Goal: Task Accomplishment & Management: Use online tool/utility

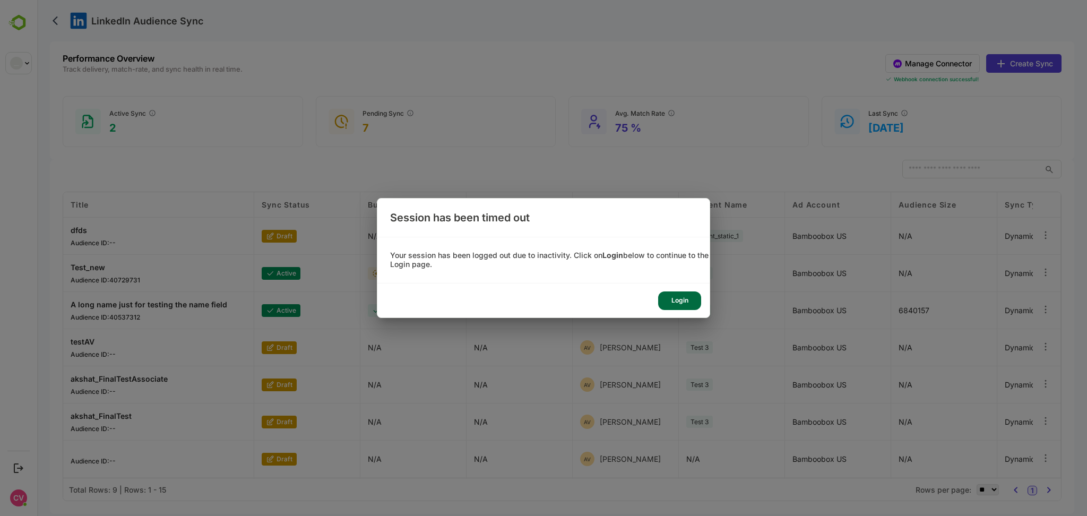
click at [863, 117] on div "Login" at bounding box center [867, 113] width 8 height 8
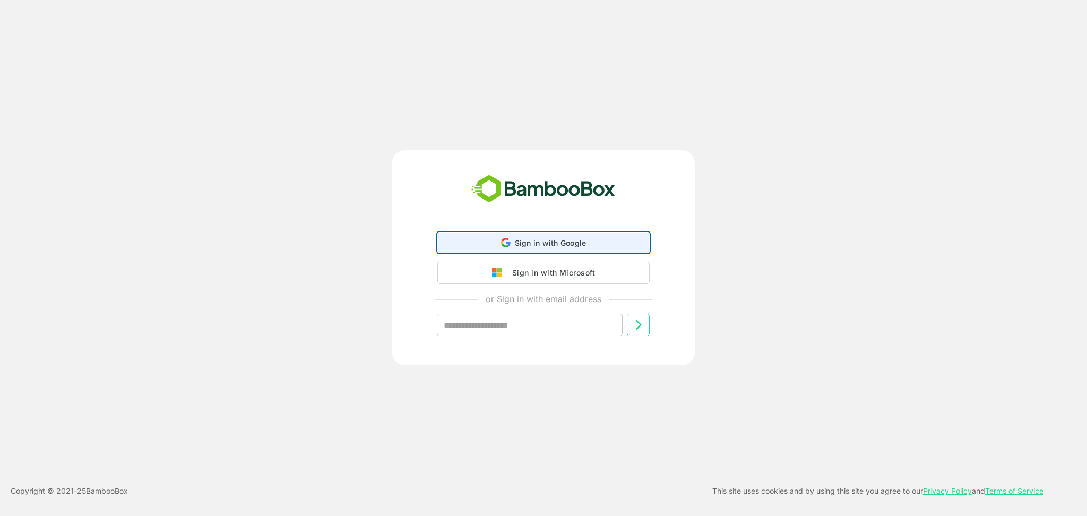
click at [526, 236] on div "Sign in with Google Sign in with Google. Opens in new tab" at bounding box center [543, 243] width 199 height 20
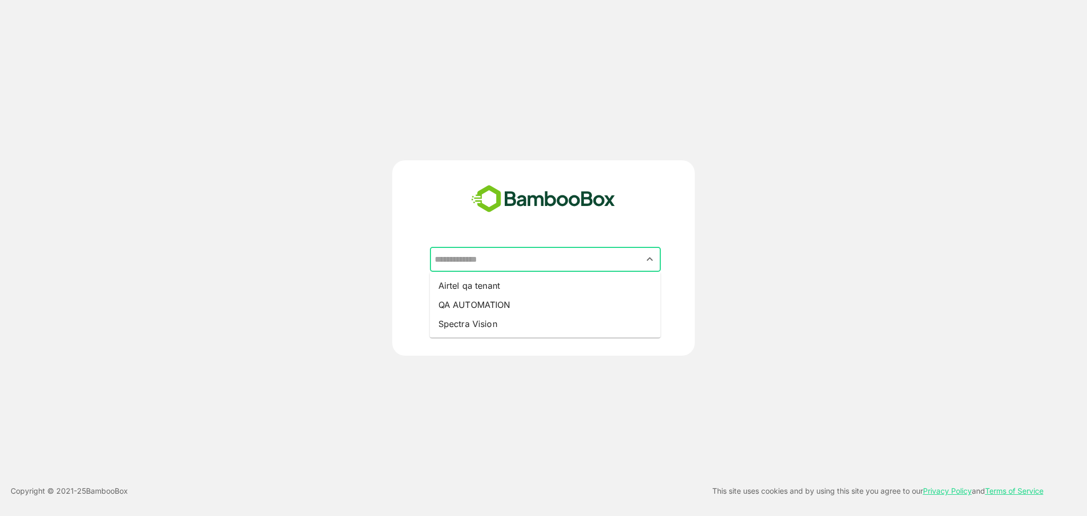
click at [490, 265] on input "text" at bounding box center [545, 260] width 227 height 20
click at [492, 299] on li "QA AUTOMATION" at bounding box center [545, 304] width 231 height 19
type input "**********"
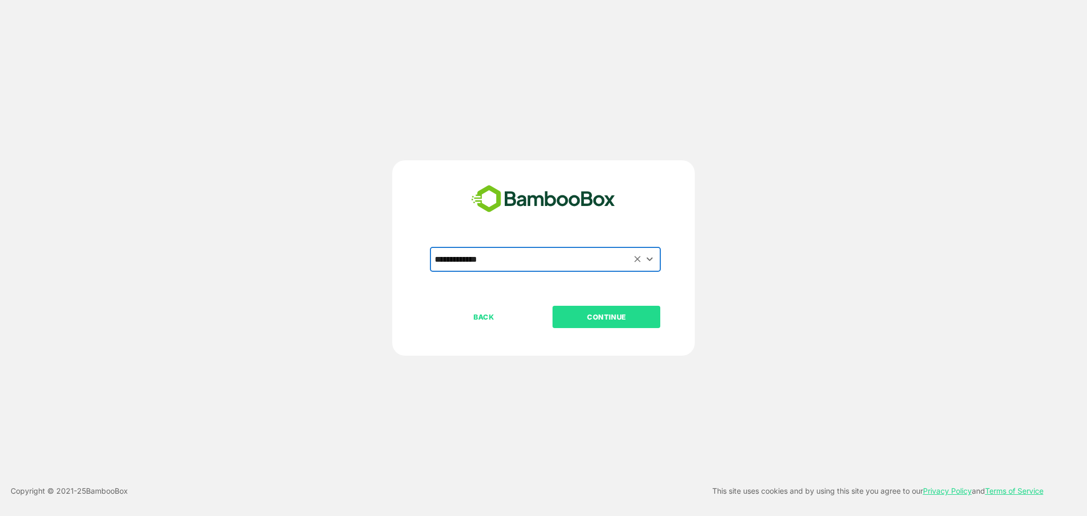
click at [613, 321] on p "CONTINUE" at bounding box center [607, 317] width 106 height 12
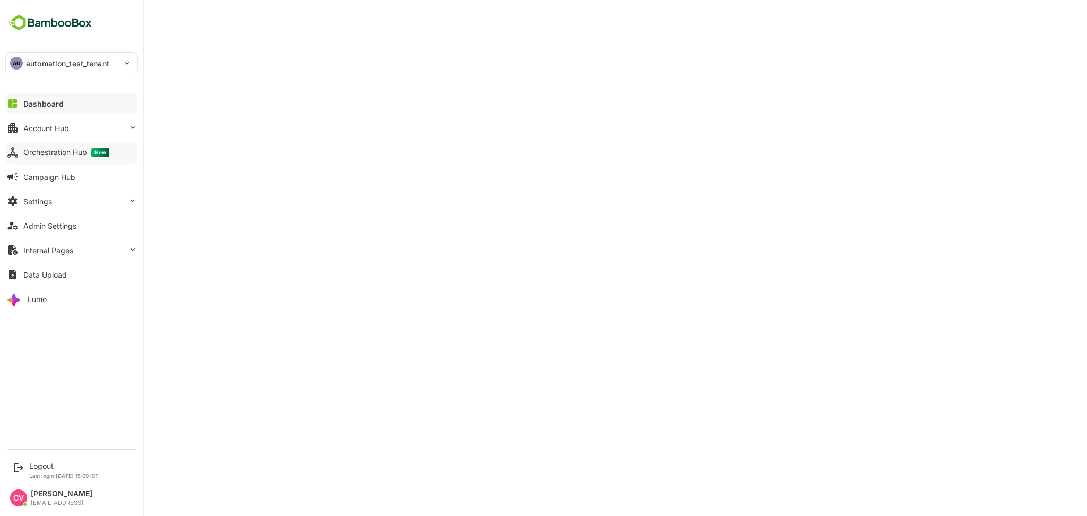
click at [59, 153] on div "Orchestration Hub New" at bounding box center [66, 153] width 86 height 10
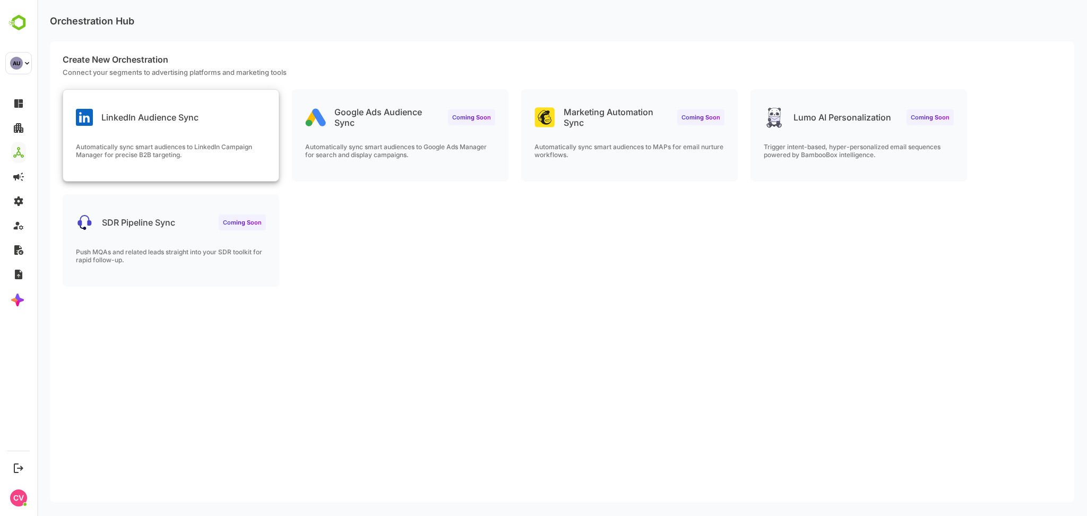
click at [239, 139] on div "LinkedIn Audience Sync Automatically sync smart audiences to LinkedIn Campaign …" at bounding box center [171, 135] width 216 height 91
click at [194, 141] on div "LinkedIn Audience Sync Automatically sync smart audiences to LinkedIn Campaign …" at bounding box center [171, 135] width 216 height 91
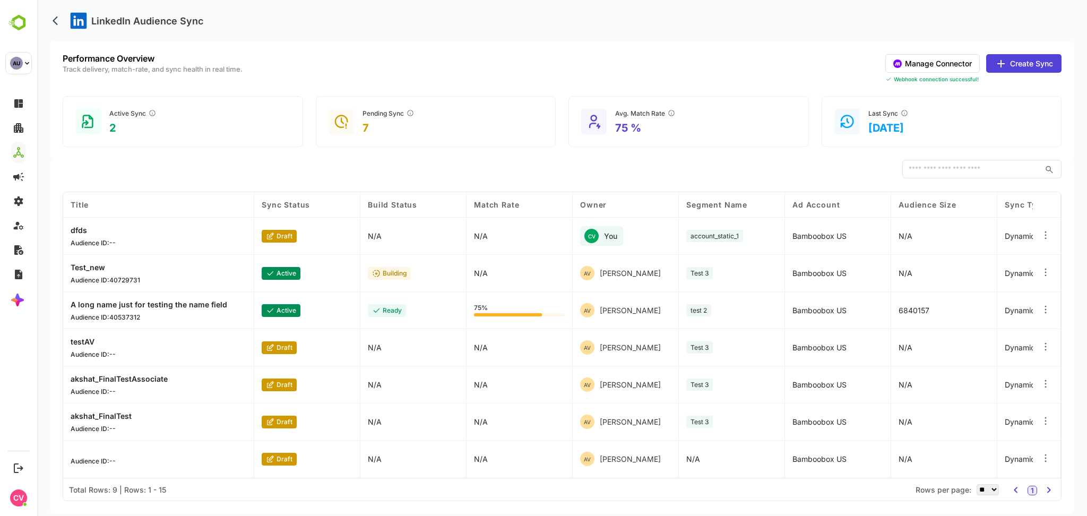
scroll to position [74, 0]
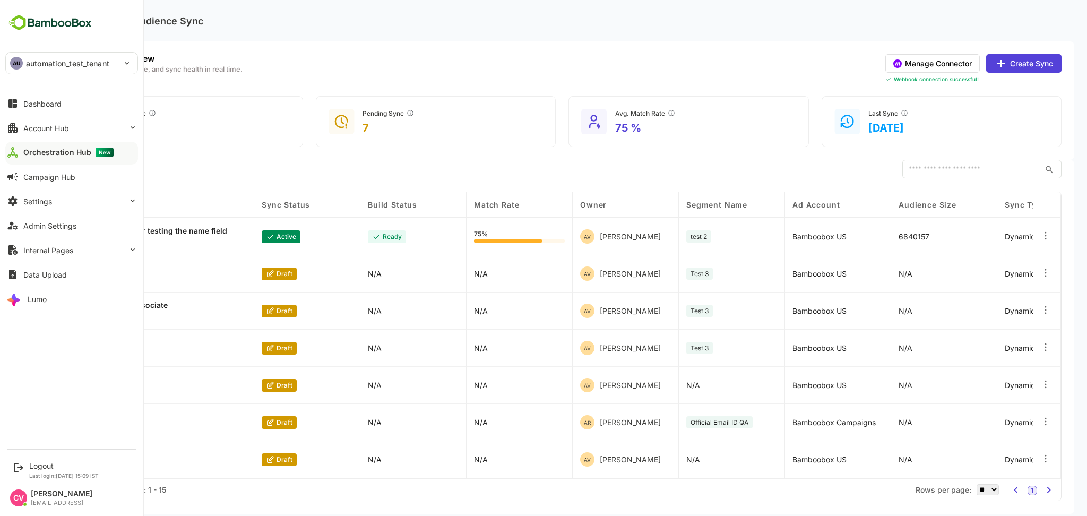
click at [72, 68] on p "automation_test_tenant" at bounding box center [67, 63] width 83 height 11
click at [864, 114] on li "TE test" at bounding box center [867, 113] width 6 height 6
type input "****"
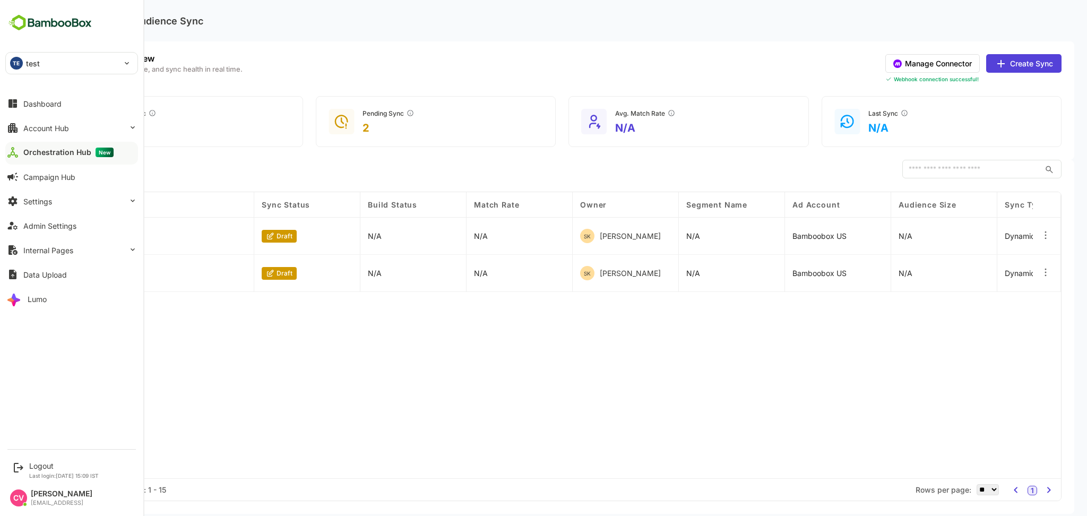
click at [28, 58] on p "test" at bounding box center [33, 63] width 14 height 11
click at [47, 463] on div at bounding box center [543, 258] width 1087 height 516
click at [30, 466] on div "Logout" at bounding box center [64, 465] width 70 height 9
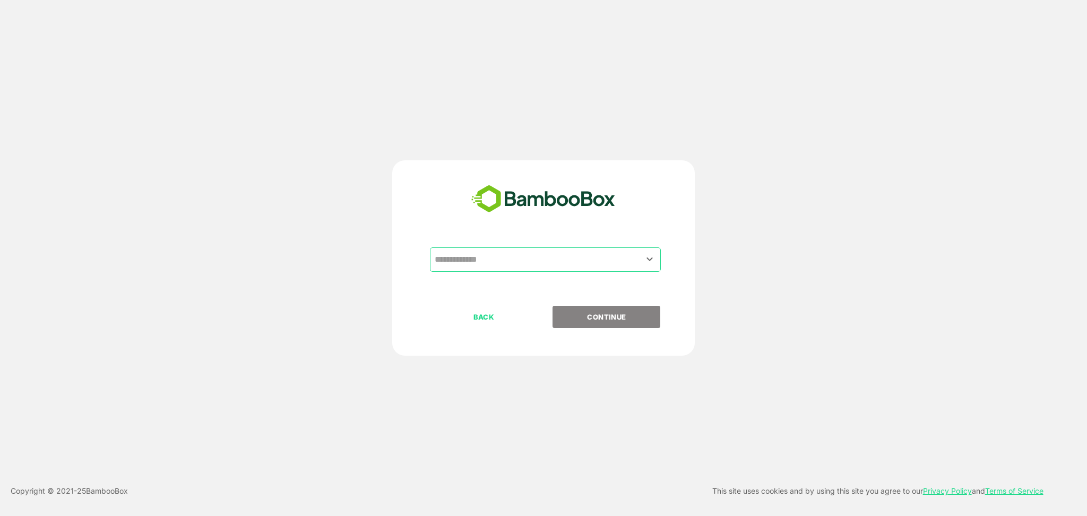
click at [476, 261] on input "text" at bounding box center [545, 260] width 227 height 20
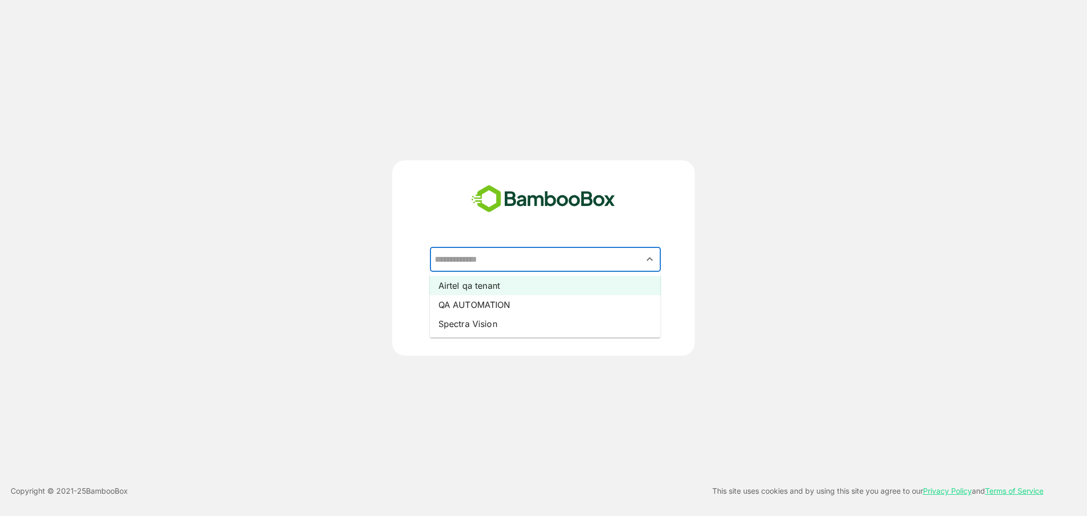
click at [483, 288] on li "Airtel qa tenant" at bounding box center [545, 285] width 231 height 19
type input "**********"
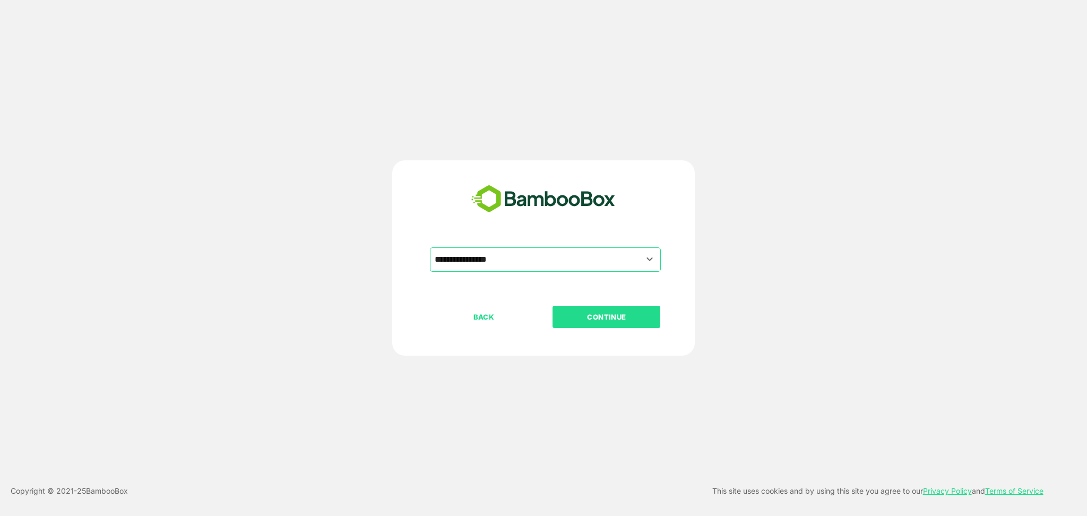
click at [603, 314] on p "CONTINUE" at bounding box center [607, 317] width 106 height 12
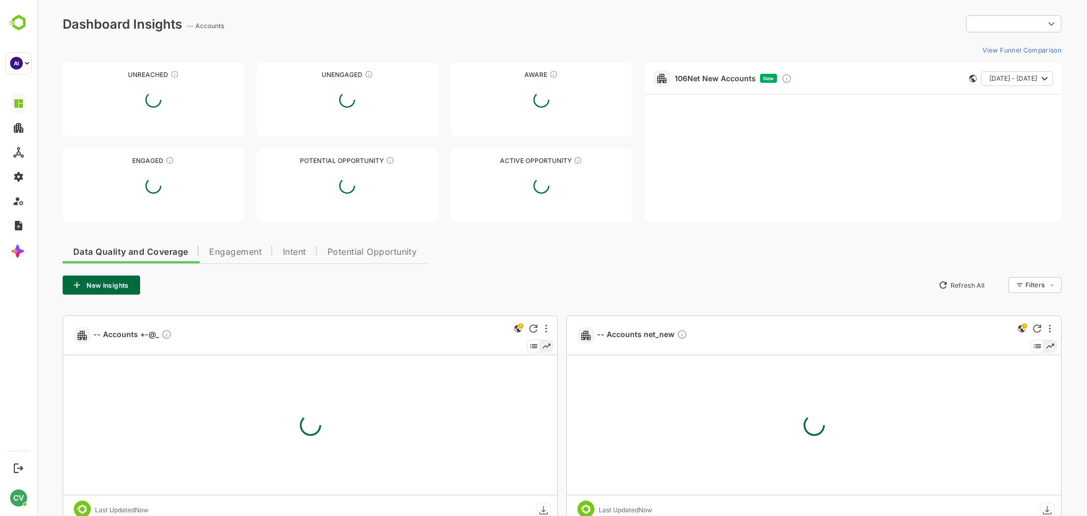
type input "**********"
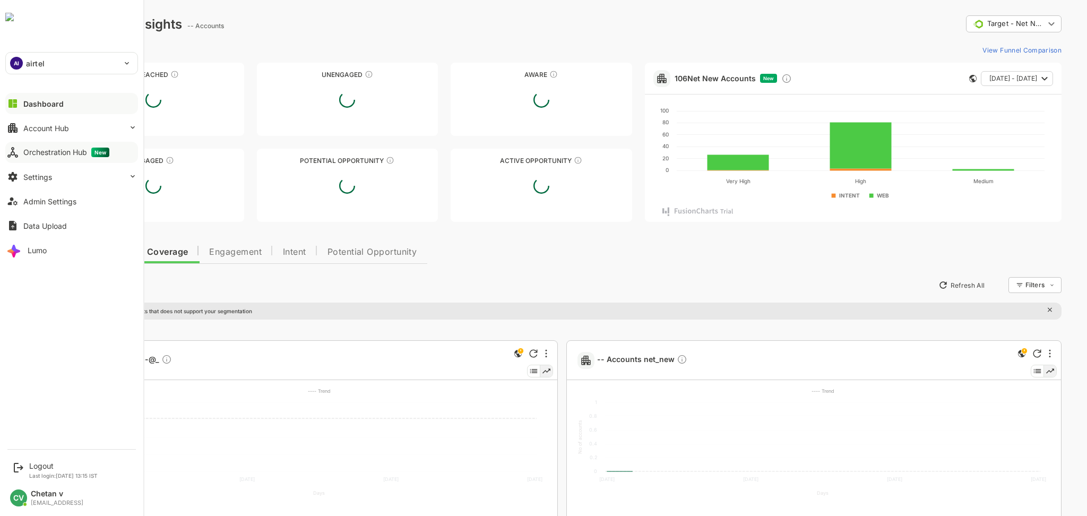
click at [54, 157] on button "Orchestration Hub New" at bounding box center [71, 152] width 133 height 21
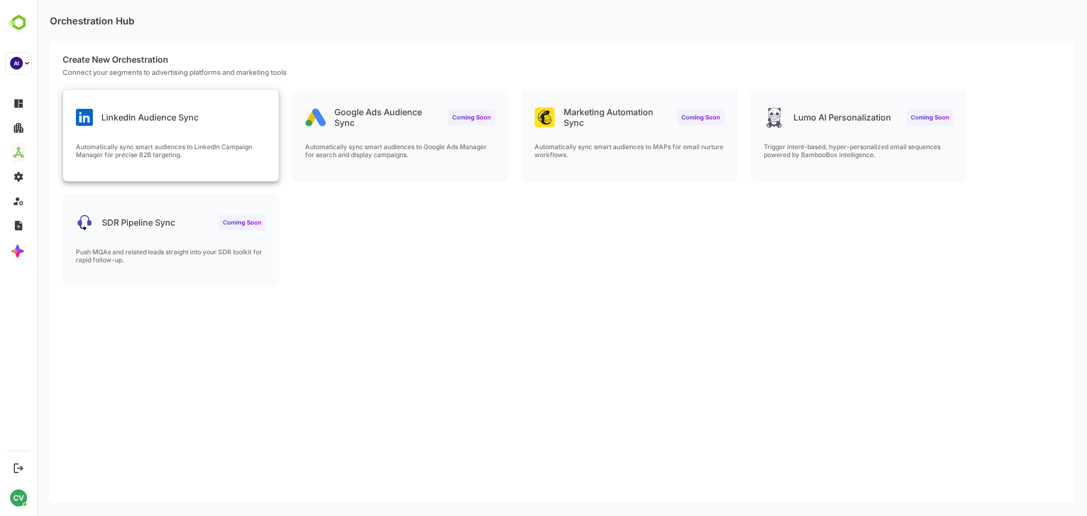
click at [196, 165] on div "Automatically sync smart audiences to LinkedIn Campaign Manager for precise B2B…" at bounding box center [171, 162] width 216 height 38
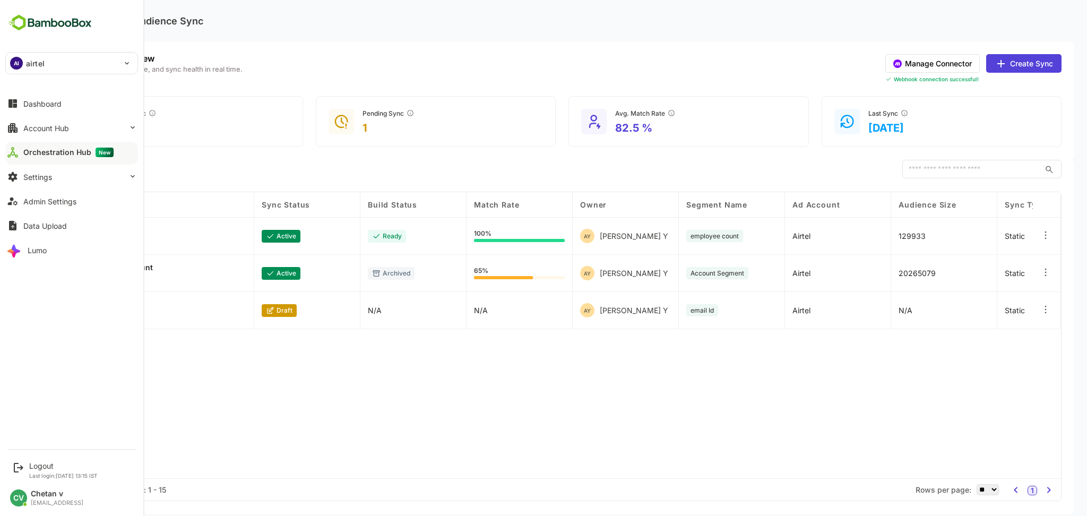
click at [48, 68] on div "AI airtel" at bounding box center [65, 63] width 119 height 21
click at [48, 121] on p "joetest" at bounding box center [37, 118] width 25 height 11
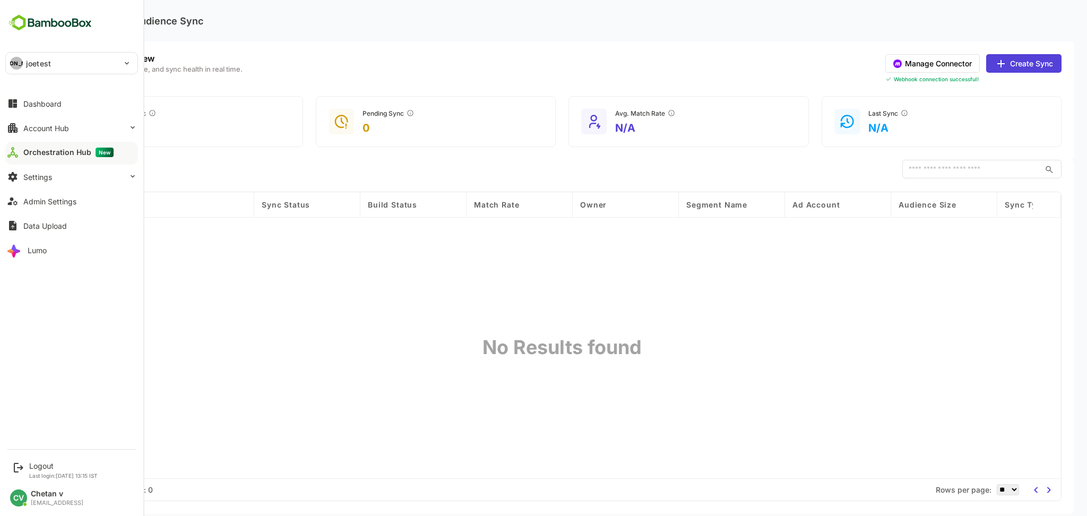
click at [62, 56] on div "[PERSON_NAME]" at bounding box center [65, 63] width 119 height 21
click at [69, 148] on li "AI airtel_icp" at bounding box center [73, 143] width 133 height 23
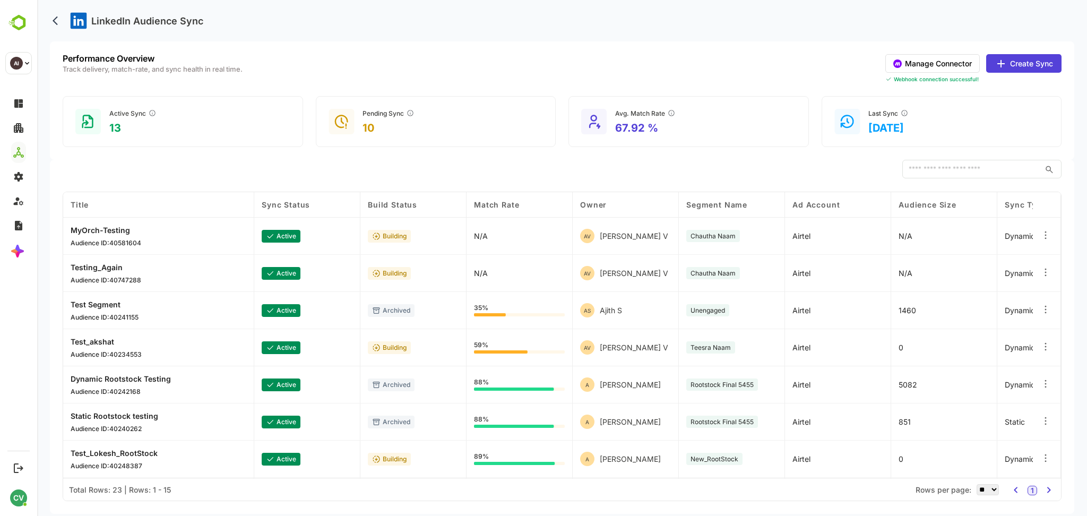
click at [563, 23] on div "LinkedIn Audience Sync" at bounding box center [562, 20] width 1025 height 41
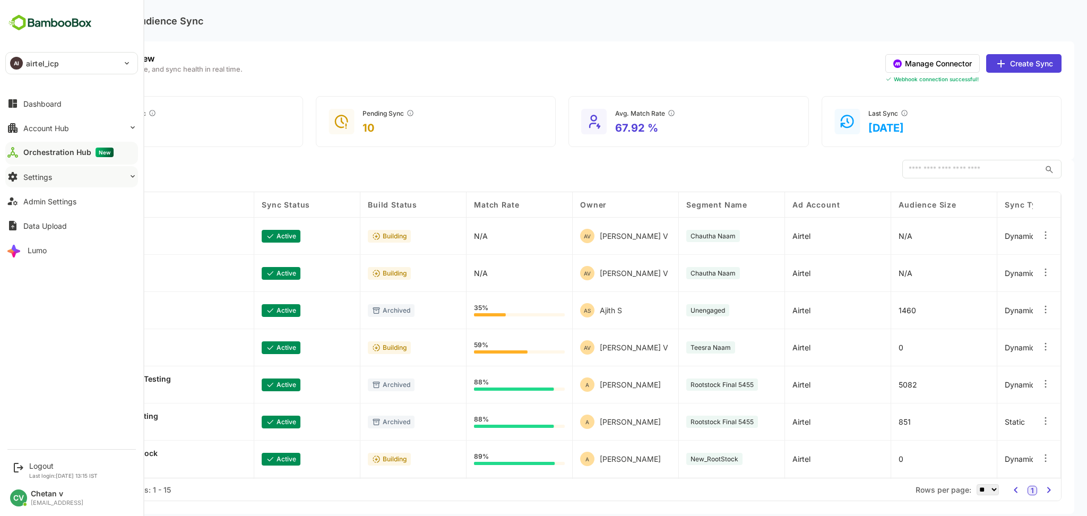
click at [49, 181] on div "Settings" at bounding box center [37, 177] width 29 height 9
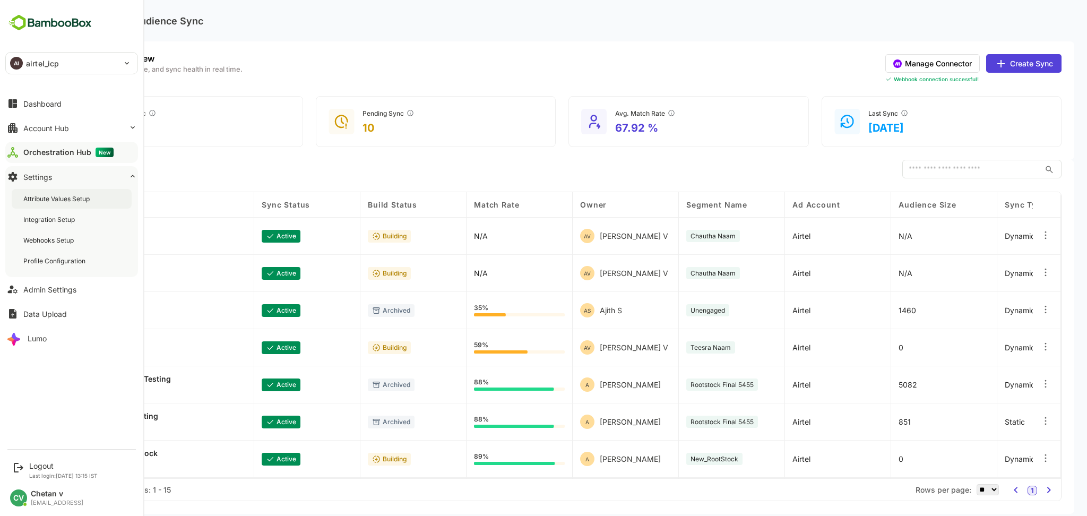
click at [55, 198] on div "Attribute Values Setup" at bounding box center [57, 198] width 68 height 9
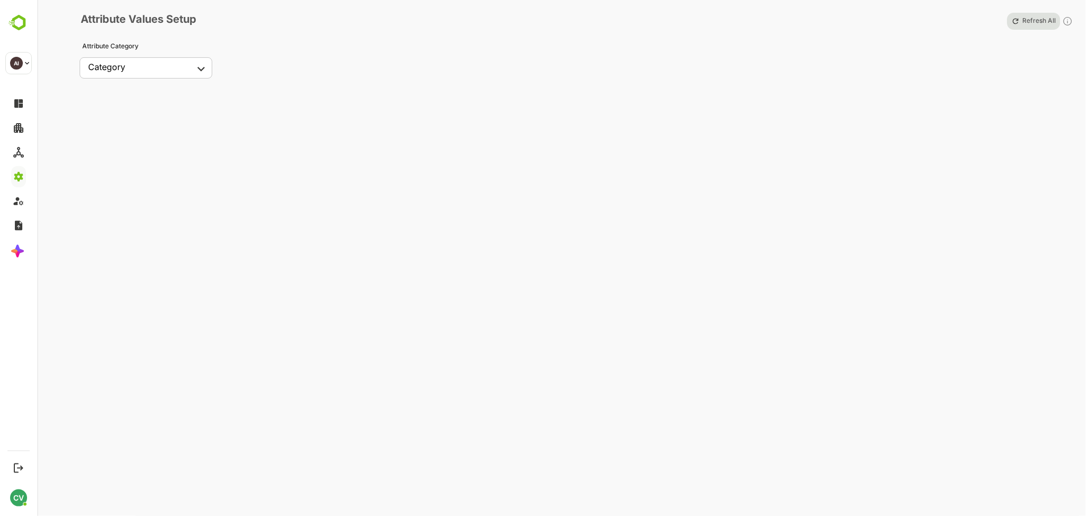
click at [173, 67] on body "**********" at bounding box center [543, 258] width 1086 height 516
click at [119, 170] on div "New Accounts" at bounding box center [113, 167] width 51 height 9
type input "**********"
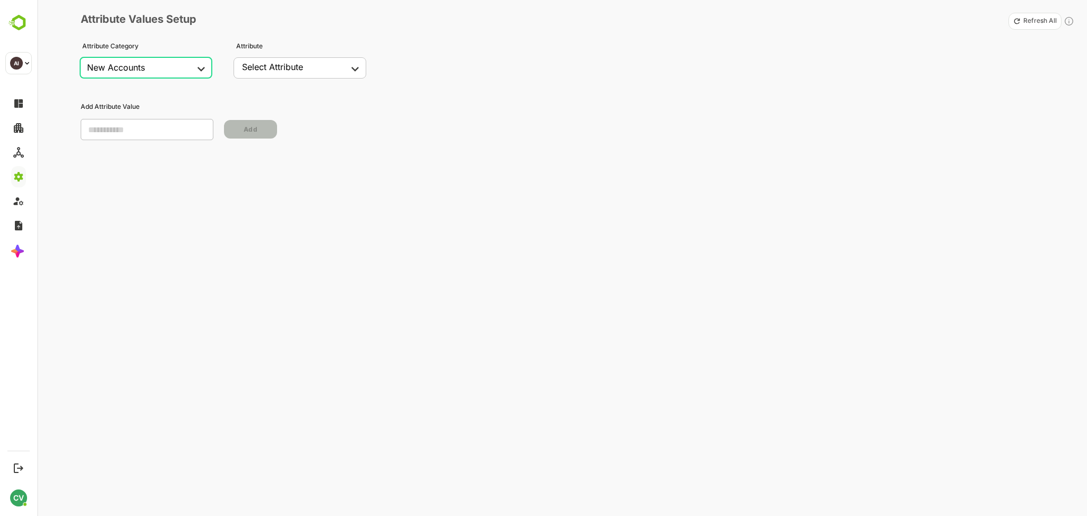
click at [282, 78] on body "**********" at bounding box center [543, 258] width 1087 height 516
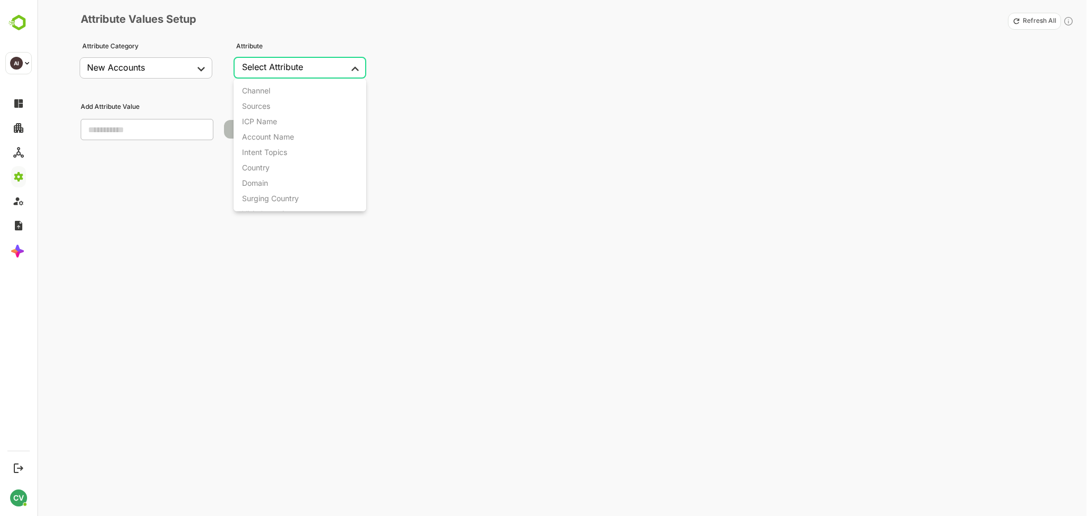
click at [272, 168] on li "Country" at bounding box center [300, 167] width 133 height 15
type input "*******"
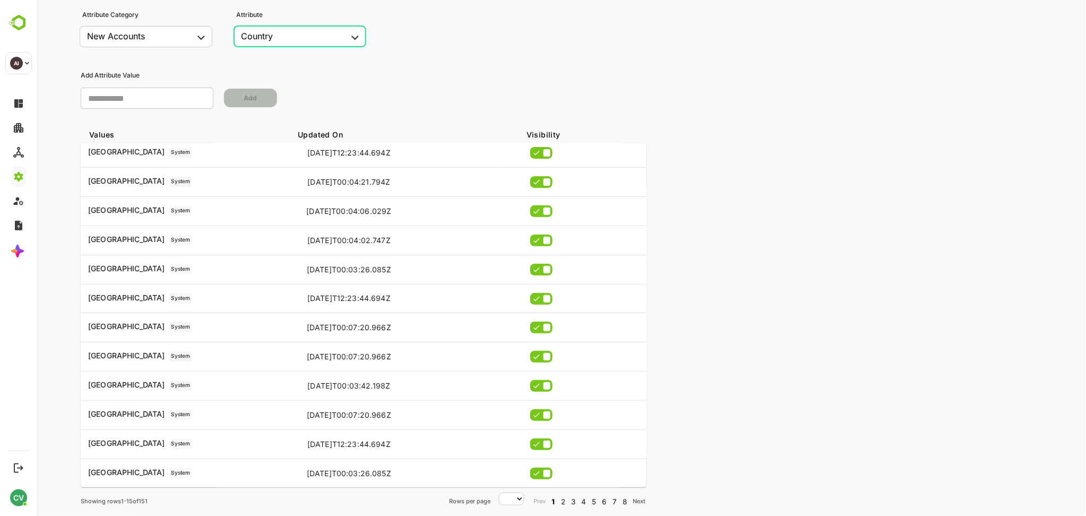
scroll to position [38, 0]
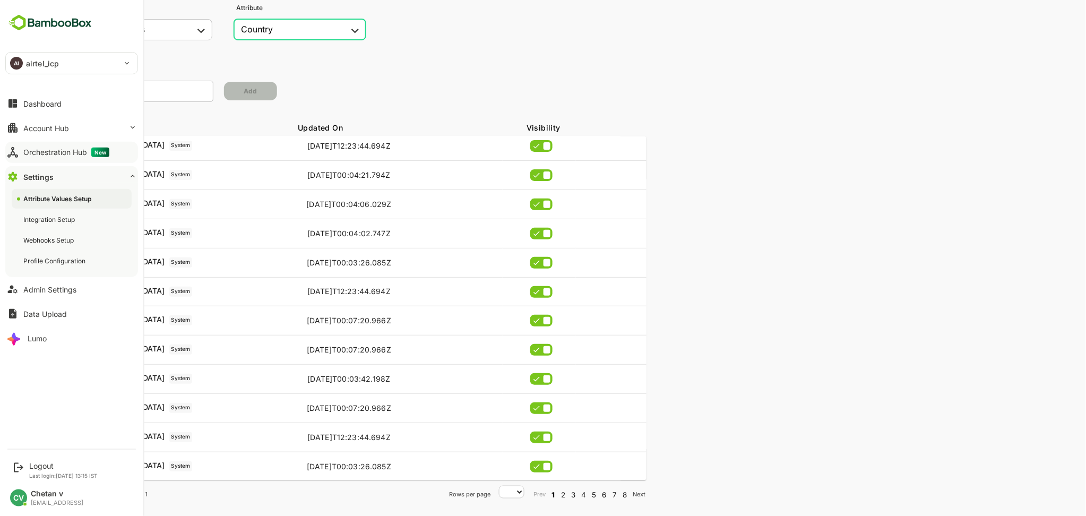
click at [54, 155] on div "Orchestration Hub New" at bounding box center [66, 153] width 86 height 10
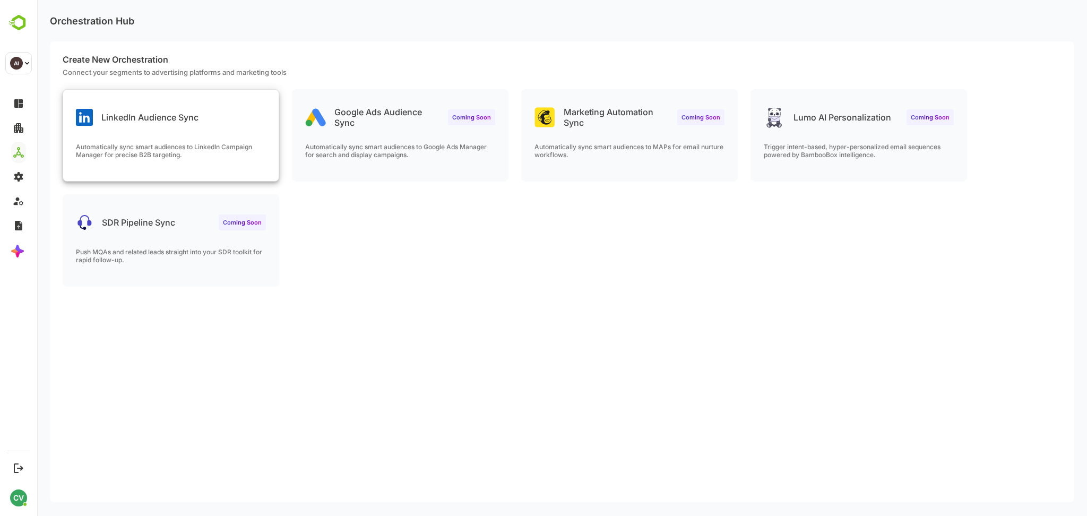
click at [210, 156] on p "Automatically sync smart audiences to LinkedIn Campaign Manager for precise B2B…" at bounding box center [171, 151] width 190 height 16
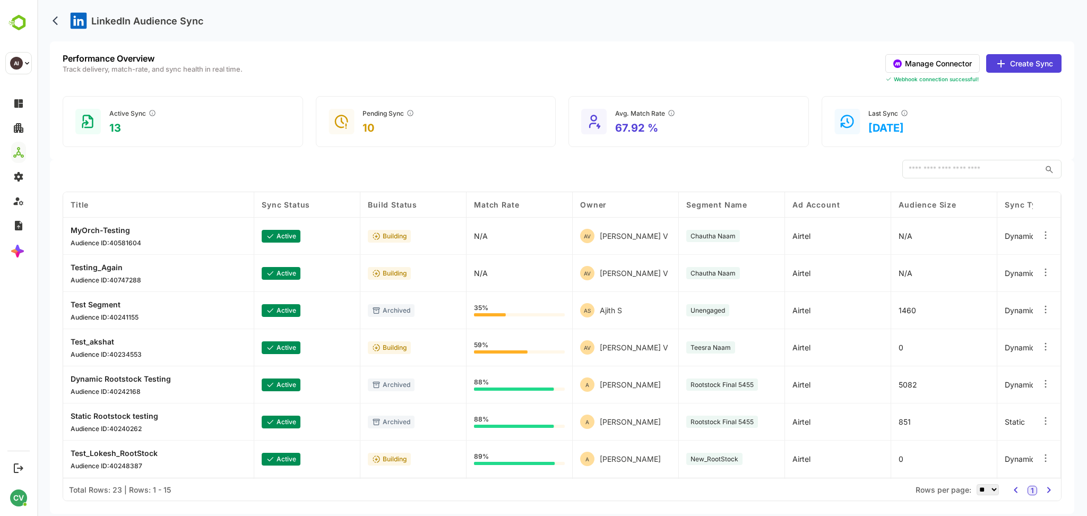
click at [1047, 235] on icon at bounding box center [1046, 235] width 11 height 11
drag, startPoint x: 687, startPoint y: 148, endPoint x: 685, endPoint y: 161, distance: 13.4
click at [684, 148] on div "Performance Overview Track delivery, match-rate, and sync health in real time. …" at bounding box center [562, 100] width 1025 height 118
